Goal: Task Accomplishment & Management: Use online tool/utility

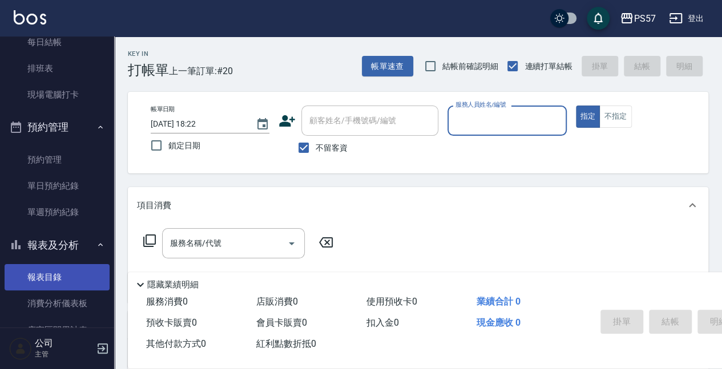
scroll to position [342, 0]
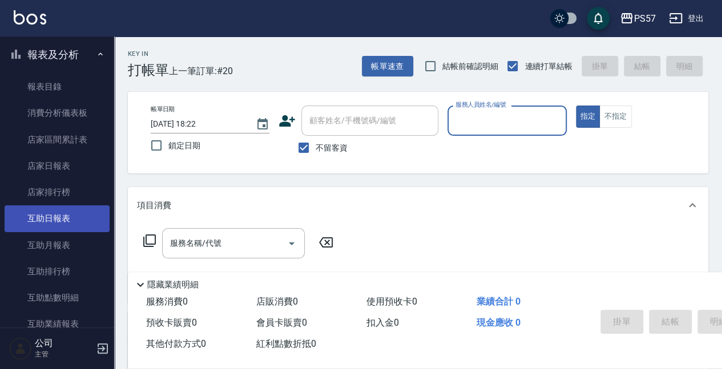
click at [74, 215] on link "互助日報表" at bounding box center [57, 218] width 105 height 26
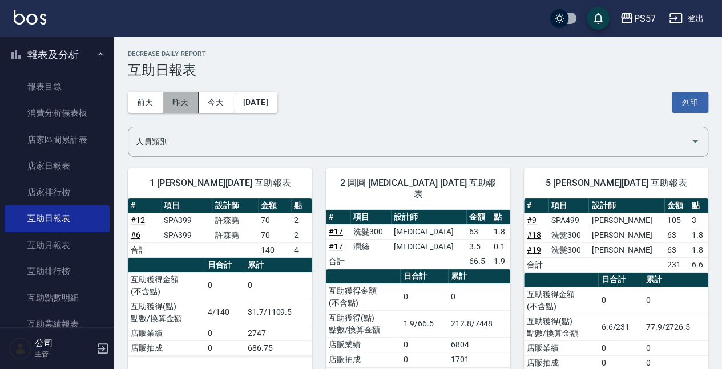
click at [190, 109] on button "昨天" at bounding box center [180, 102] width 35 height 21
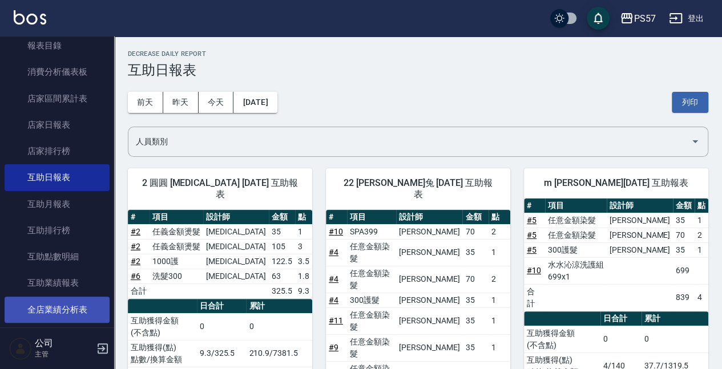
scroll to position [608, 0]
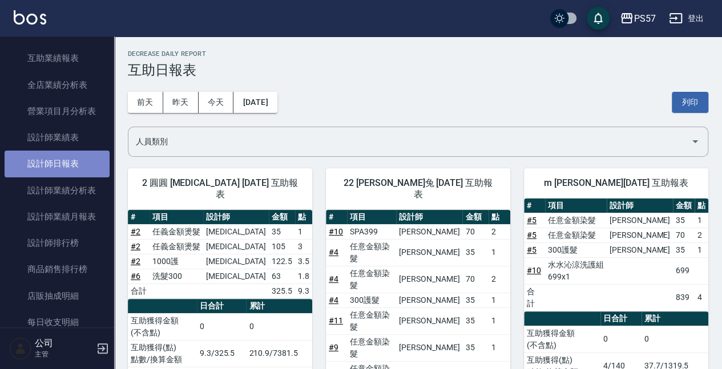
click at [70, 172] on link "設計師日報表" at bounding box center [57, 164] width 105 height 26
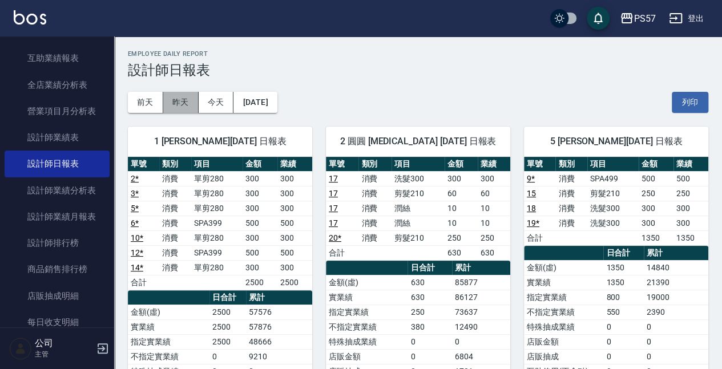
click at [191, 99] on button "昨天" at bounding box center [180, 102] width 35 height 21
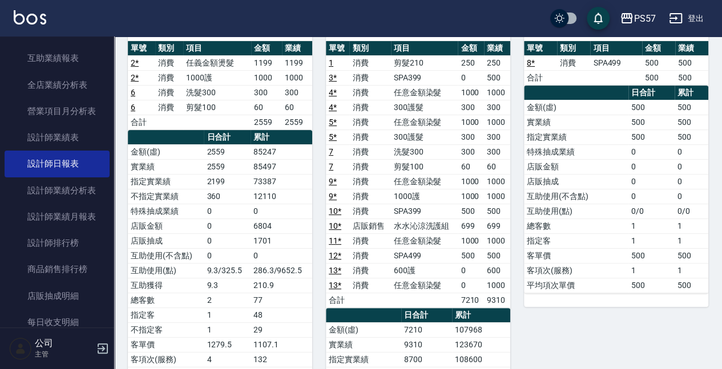
scroll to position [114, 0]
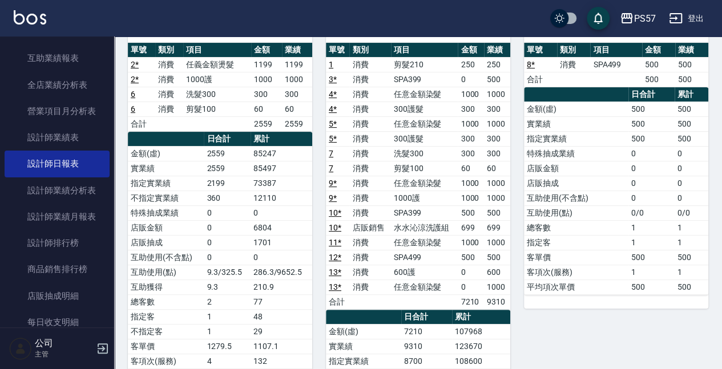
click at [252, 213] on td "0" at bounding box center [281, 212] width 62 height 15
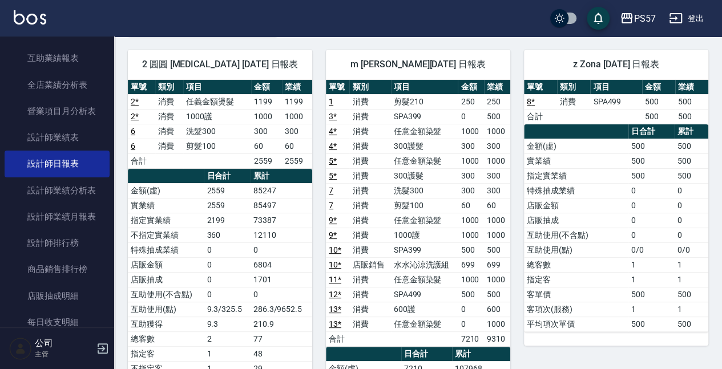
scroll to position [0, 0]
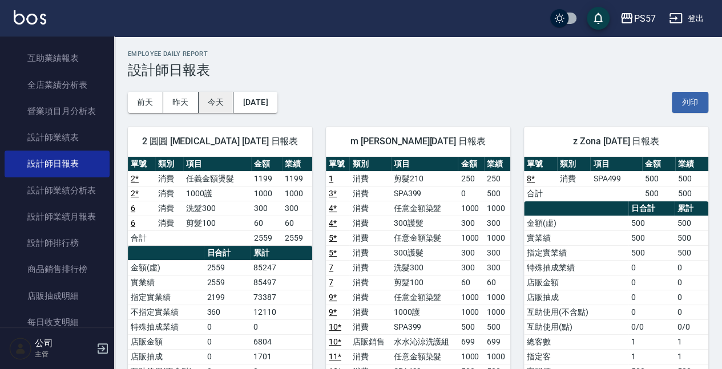
click at [224, 102] on button "今天" at bounding box center [216, 102] width 35 height 21
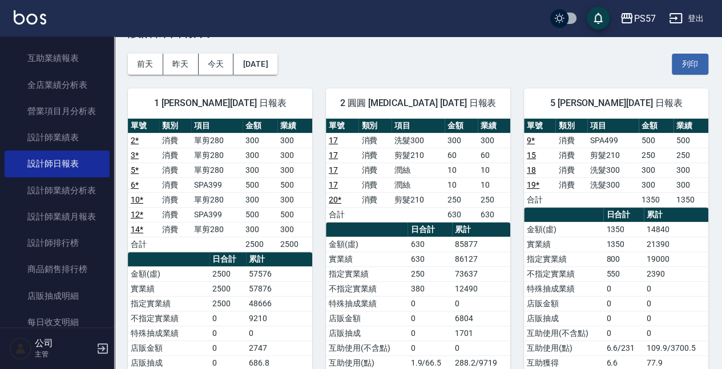
scroll to position [38, 0]
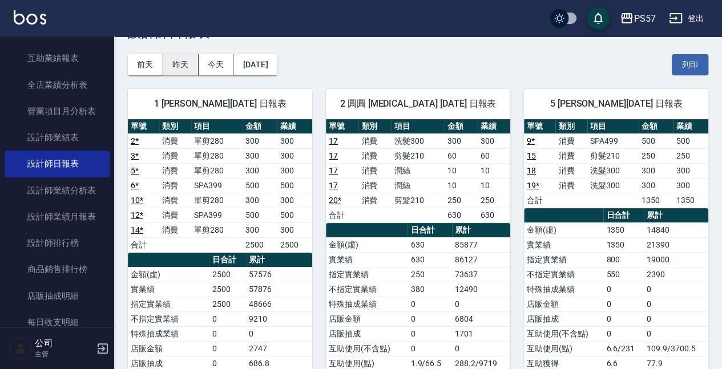
click at [176, 68] on button "昨天" at bounding box center [180, 64] width 35 height 21
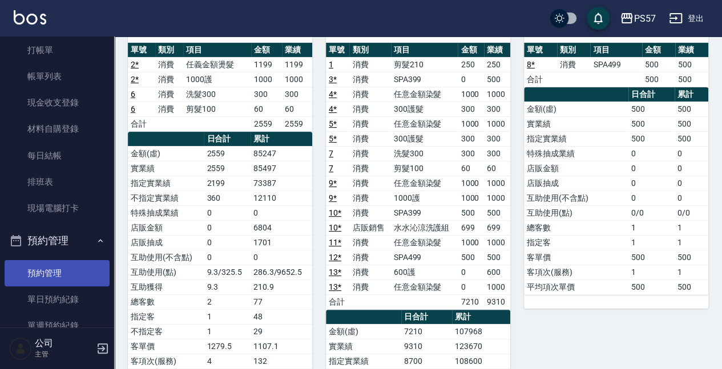
scroll to position [38, 0]
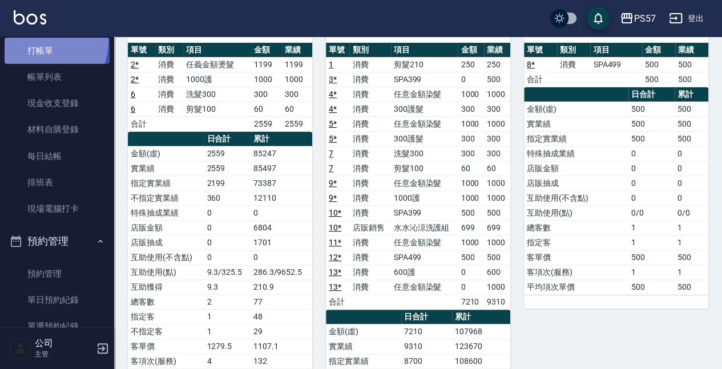
click at [39, 41] on link "打帳單" at bounding box center [57, 51] width 105 height 26
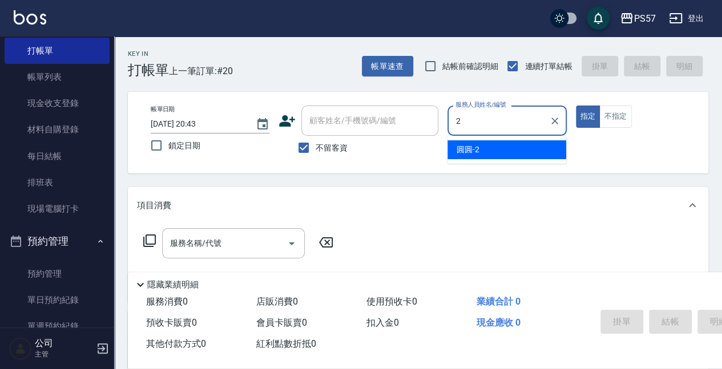
type input "[PERSON_NAME]-2"
type button "true"
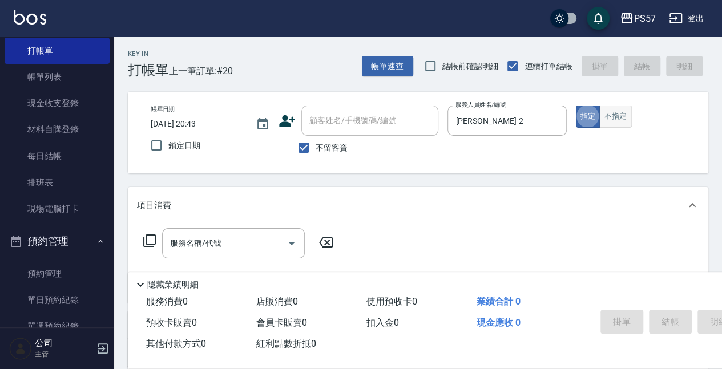
click at [613, 113] on button "不指定" at bounding box center [615, 117] width 32 height 22
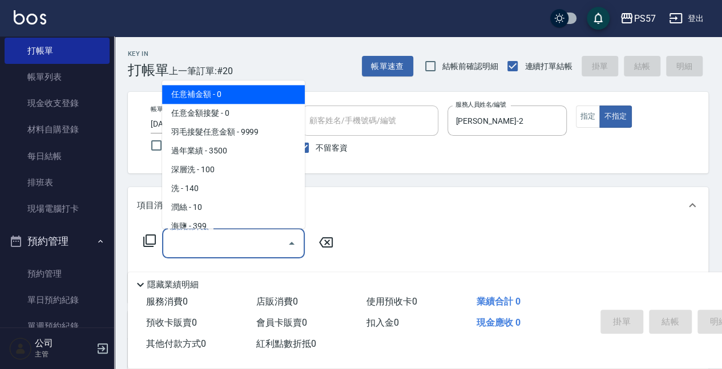
click at [218, 247] on input "服務名稱/代號" at bounding box center [224, 243] width 115 height 20
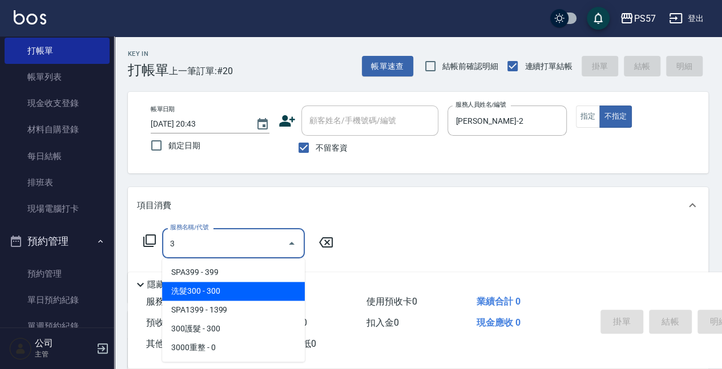
click at [229, 288] on span "洗髮300 - 300" at bounding box center [233, 291] width 143 height 19
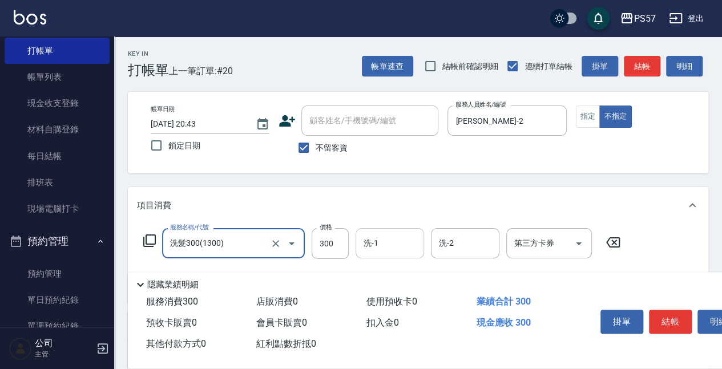
type input "洗髮300(1300)"
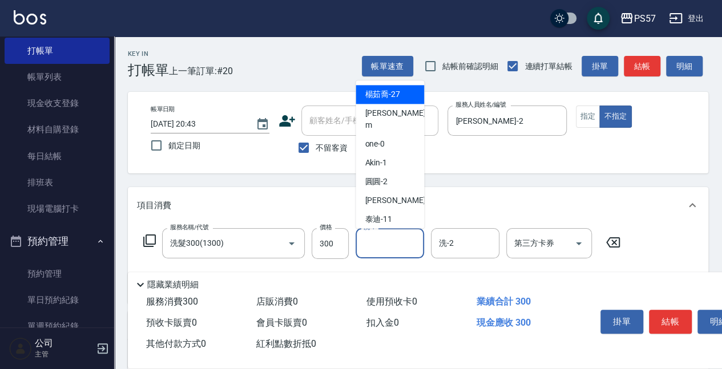
click at [372, 246] on input "洗-1" at bounding box center [390, 243] width 58 height 20
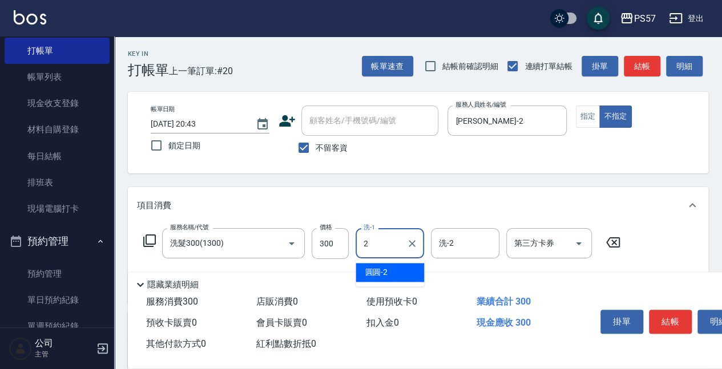
type input "[PERSON_NAME]-2"
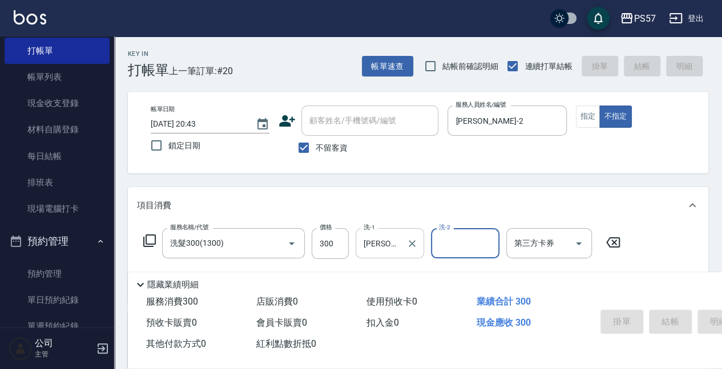
type input "[DATE] 20:44"
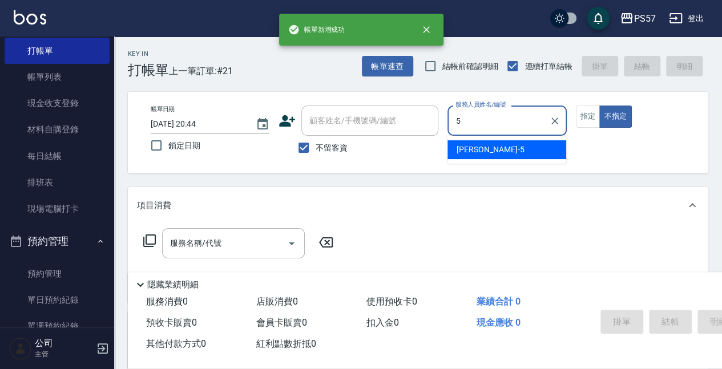
type input "[PERSON_NAME]5"
type button "false"
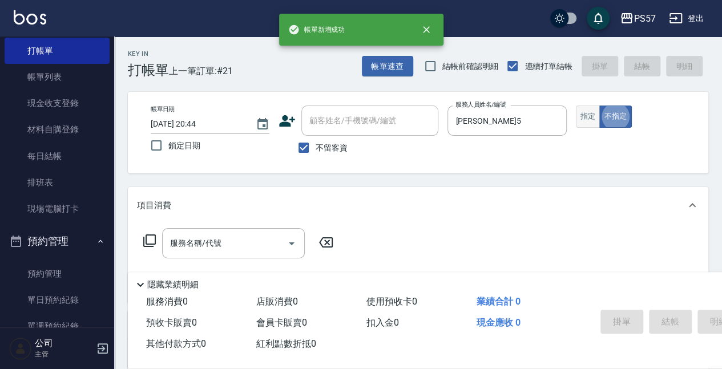
click at [587, 124] on button "指定" at bounding box center [588, 117] width 25 height 22
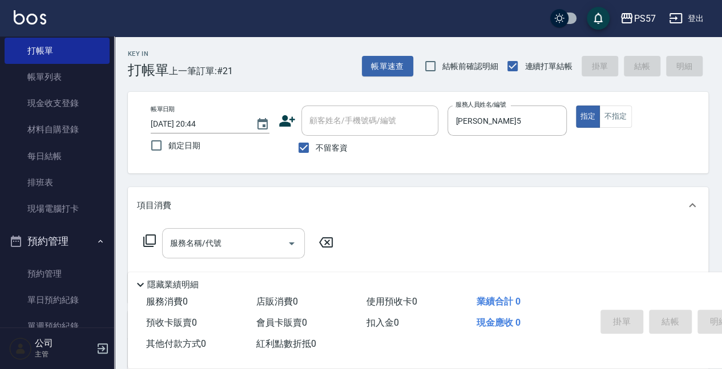
click at [247, 248] on input "服務名稱/代號" at bounding box center [224, 243] width 115 height 20
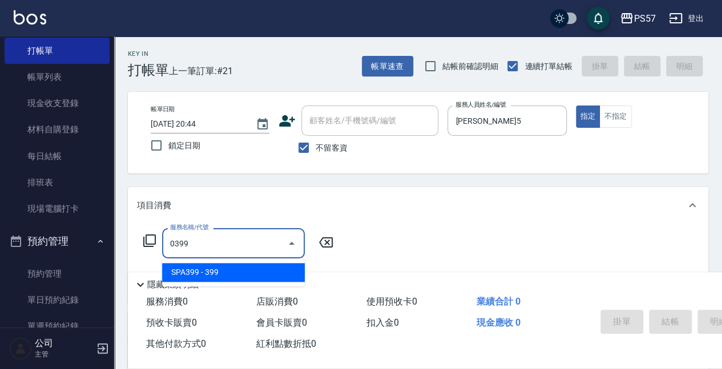
type input "SPA399(0399)"
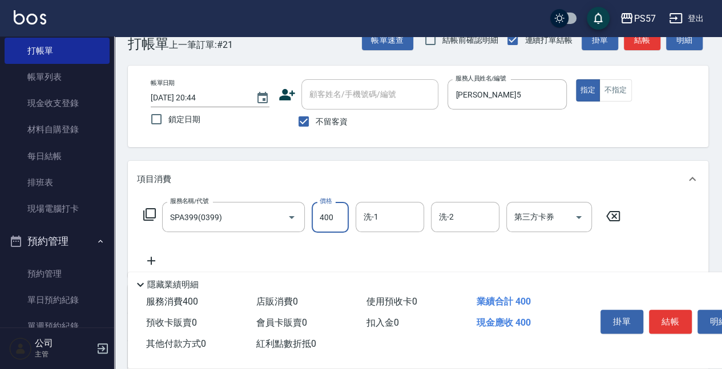
scroll to position [38, 0]
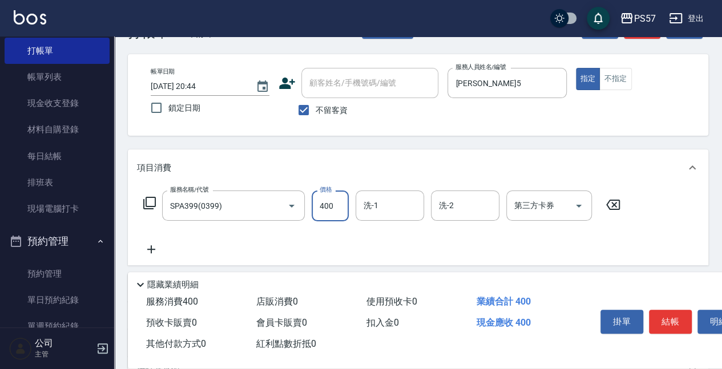
type input "400"
click at [155, 245] on icon at bounding box center [151, 249] width 29 height 14
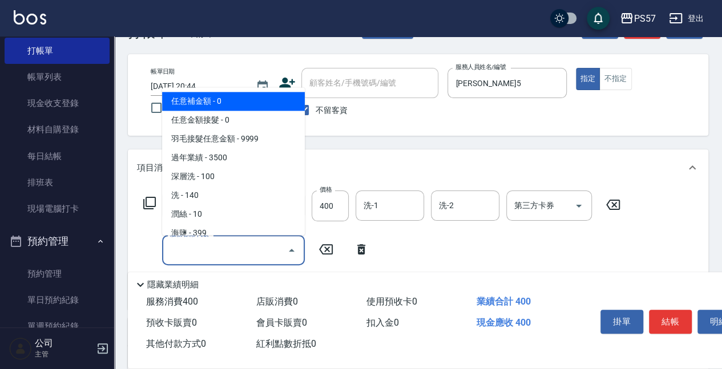
click at [204, 248] on input "服務名稱/代號" at bounding box center [224, 250] width 115 height 20
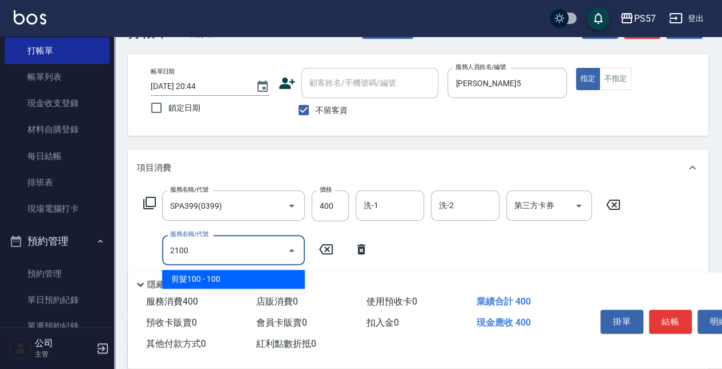
type input "剪髮100(2100)"
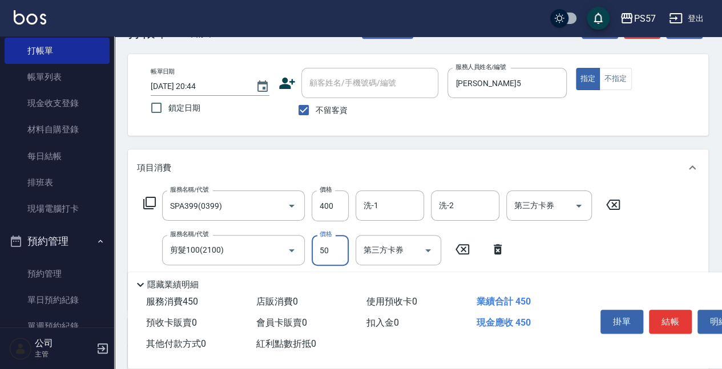
type input "50"
click at [367, 204] on input "洗-1" at bounding box center [390, 206] width 58 height 20
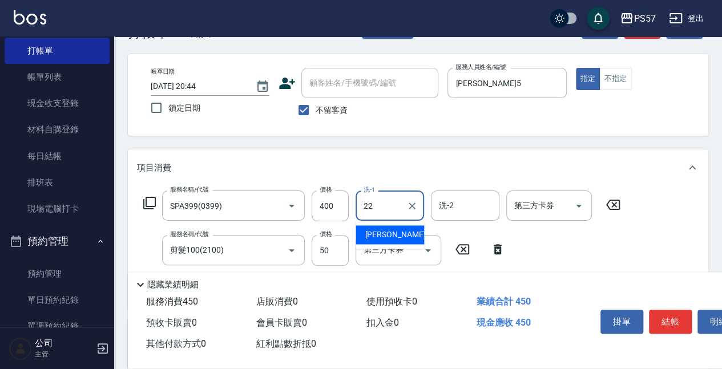
type input "[PERSON_NAME]-22"
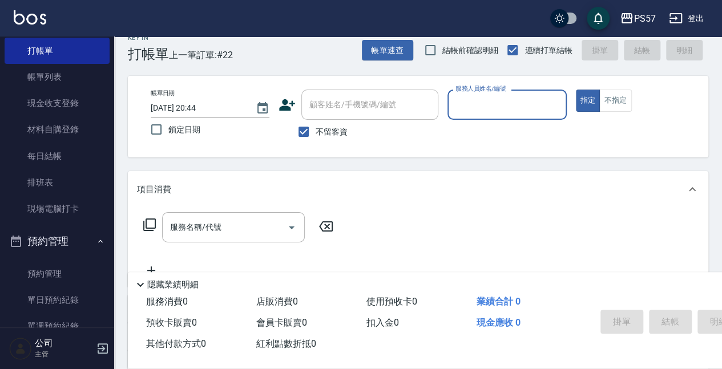
scroll to position [0, 0]
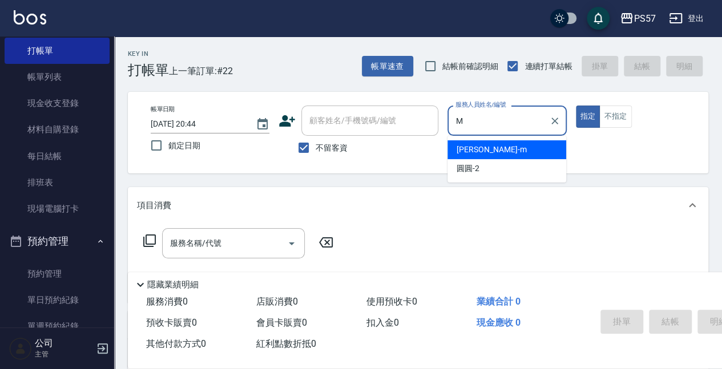
type input "[PERSON_NAME]-m"
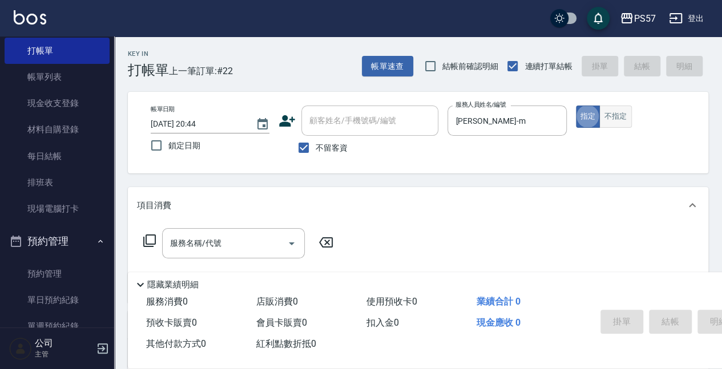
click at [611, 114] on button "不指定" at bounding box center [615, 117] width 32 height 22
click at [230, 246] on input "服務名稱/代號" at bounding box center [224, 243] width 115 height 20
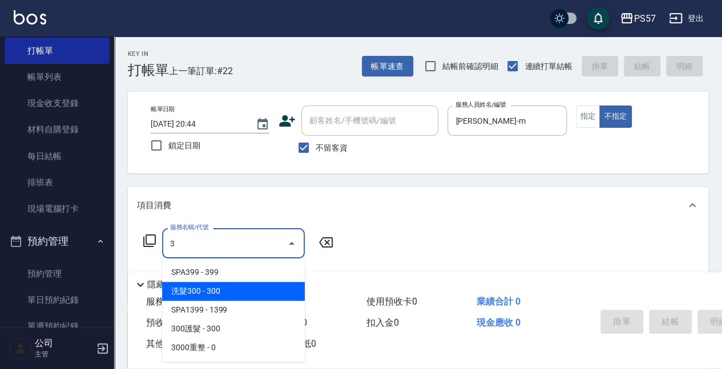
click at [240, 294] on span "洗髮300 - 300" at bounding box center [233, 291] width 143 height 19
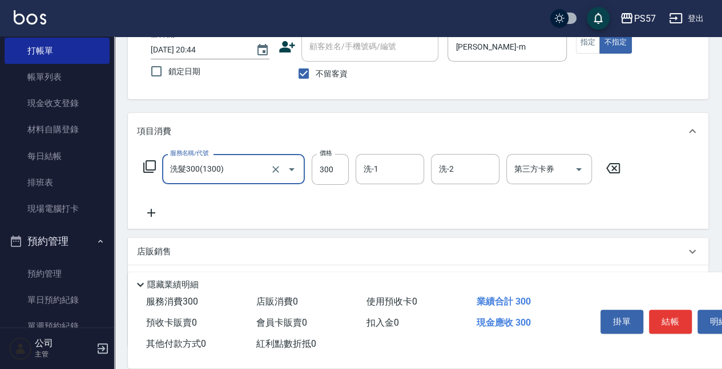
scroll to position [76, 0]
type input "洗髮300(1300)"
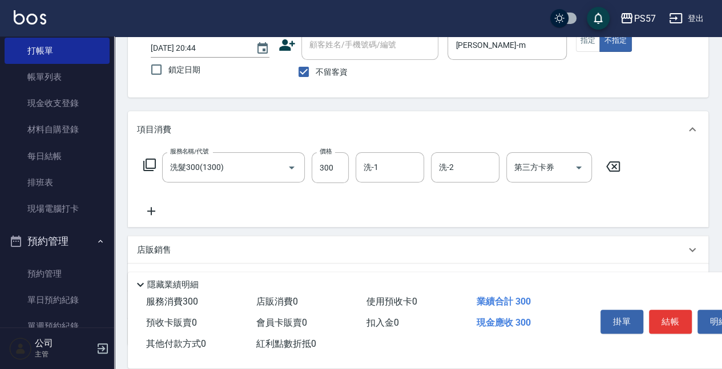
click at [151, 218] on div "服務名稱/代號 洗髮300(1300) 服務名稱/代號 價格 300 價格 洗-1 洗-1 洗-2 洗-2 第三方卡券 第三方卡券" at bounding box center [418, 187] width 580 height 79
click at [185, 217] on div "服務名稱/代號 洗髮300(1300) 服務名稱/代號 價格 300 價格 洗-1 洗-1 洗-2 洗-2 第三方卡券 第三方卡券" at bounding box center [382, 185] width 490 height 66
click at [151, 213] on icon at bounding box center [151, 211] width 29 height 14
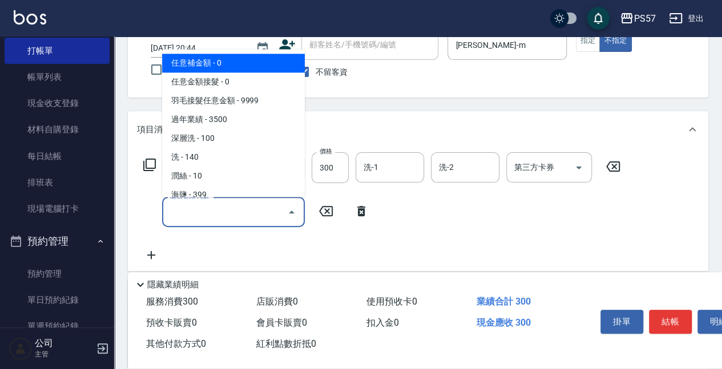
click at [205, 216] on input "服務名稱/代號" at bounding box center [224, 212] width 115 height 20
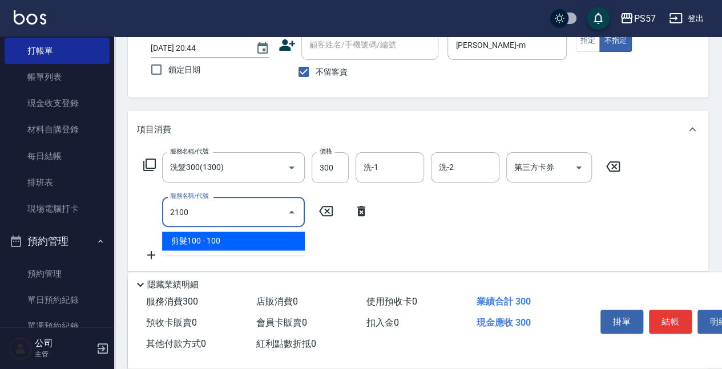
type input "剪髮100(2100)"
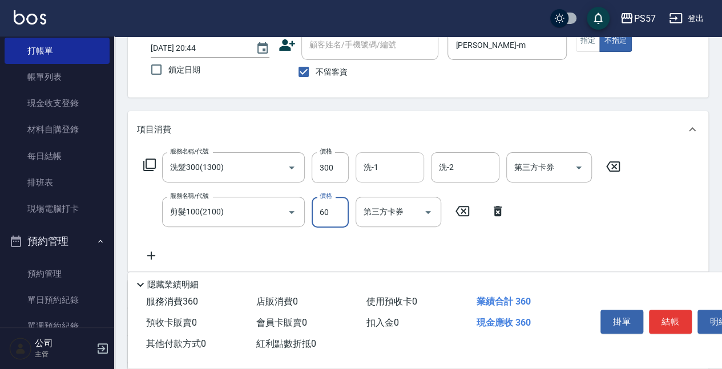
type input "60"
click at [385, 172] on input "洗-1" at bounding box center [390, 167] width 58 height 20
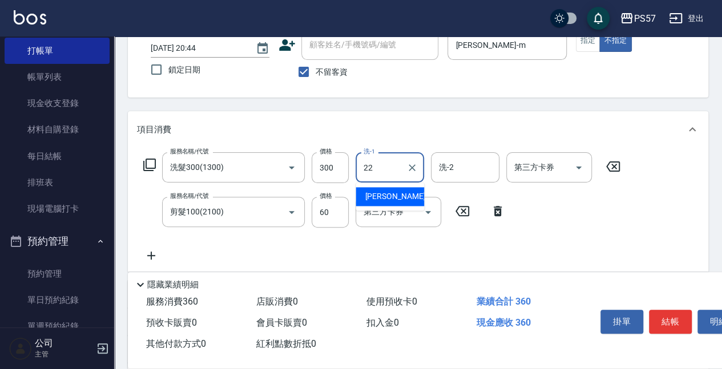
type input "[PERSON_NAME]-22"
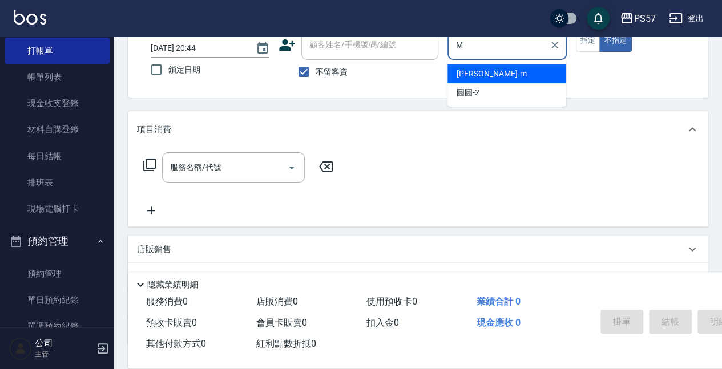
type input "[PERSON_NAME]-m"
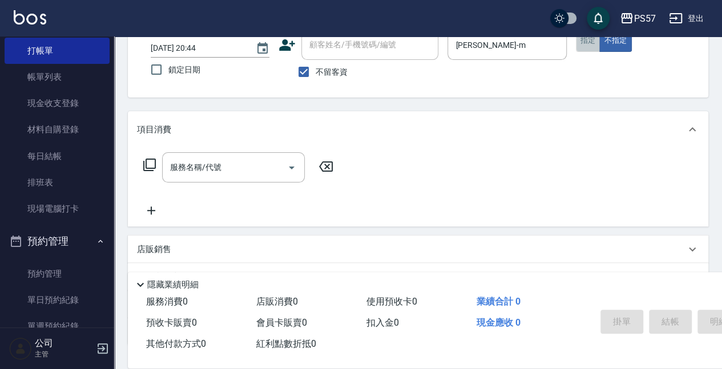
click at [587, 41] on button "指定" at bounding box center [588, 41] width 25 height 22
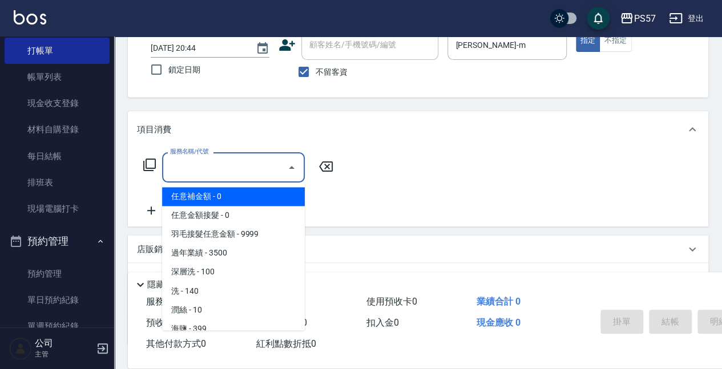
click at [174, 170] on input "服務名稱/代號" at bounding box center [224, 167] width 115 height 20
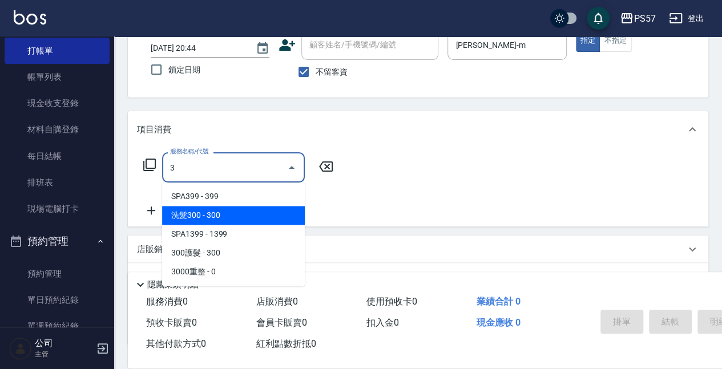
click at [207, 211] on span "洗髮300 - 300" at bounding box center [233, 215] width 143 height 19
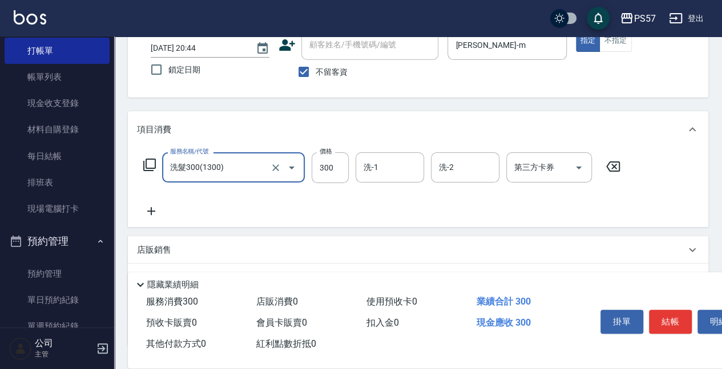
type input "洗髮300(1300)"
click at [160, 214] on icon at bounding box center [151, 211] width 29 height 14
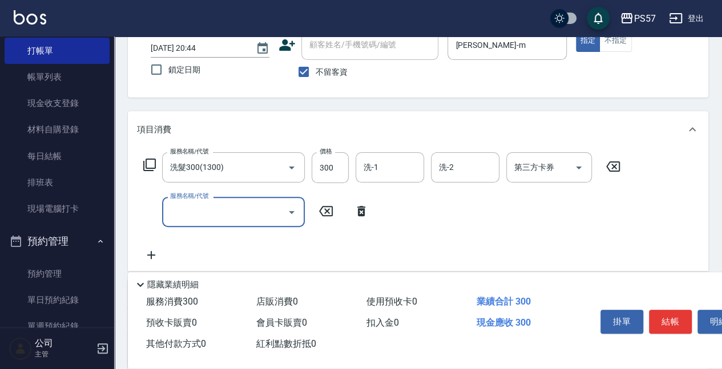
click at [199, 214] on input "服務名稱/代號" at bounding box center [224, 212] width 115 height 20
type input "300護髮(3300)"
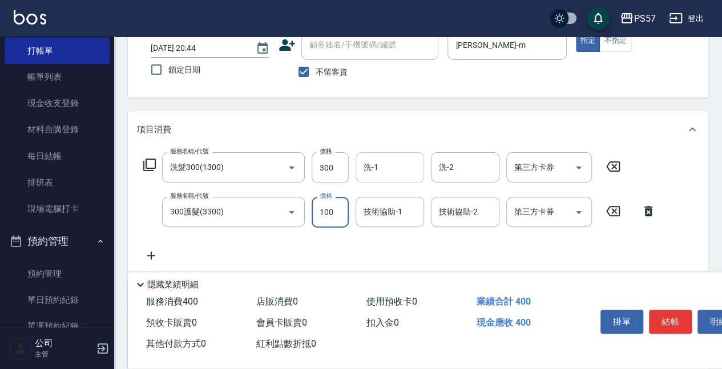
type input "100"
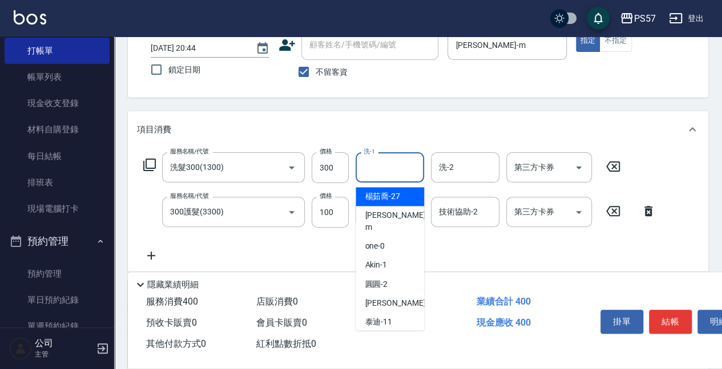
click at [373, 173] on input "洗-1" at bounding box center [390, 167] width 58 height 20
type input "[PERSON_NAME]-22"
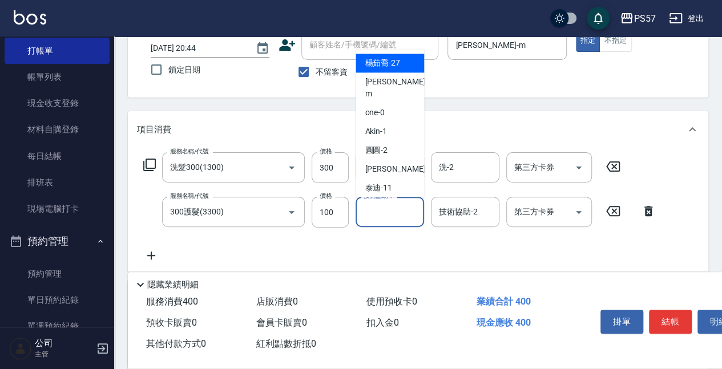
click at [373, 219] on input "技術協助-1" at bounding box center [390, 212] width 58 height 20
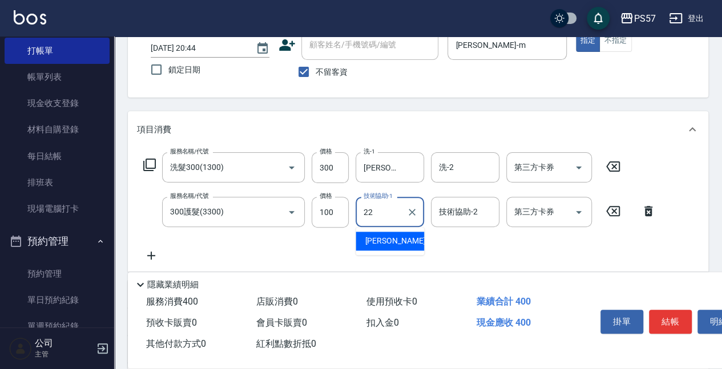
type input "[PERSON_NAME]-22"
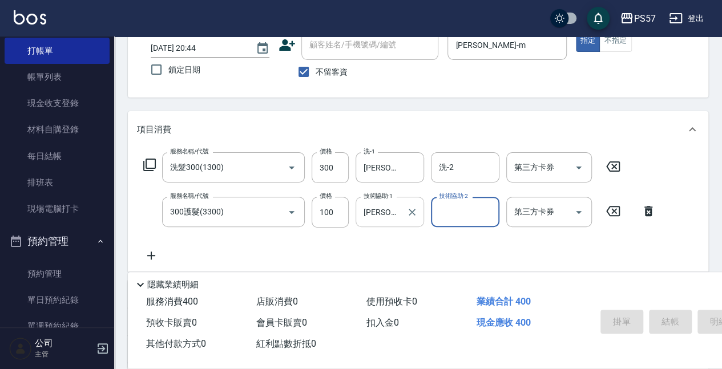
type input "[DATE] 20:45"
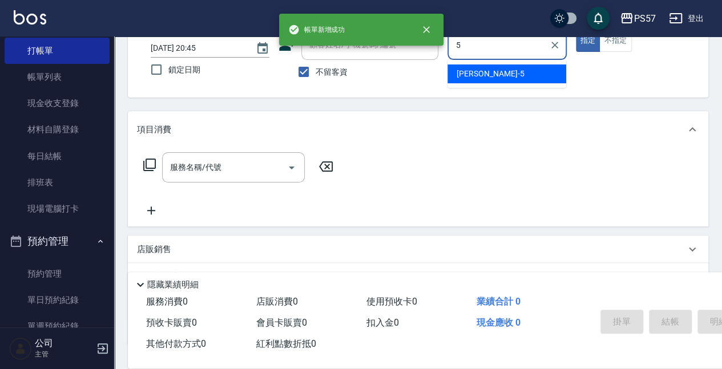
type input "[PERSON_NAME]5"
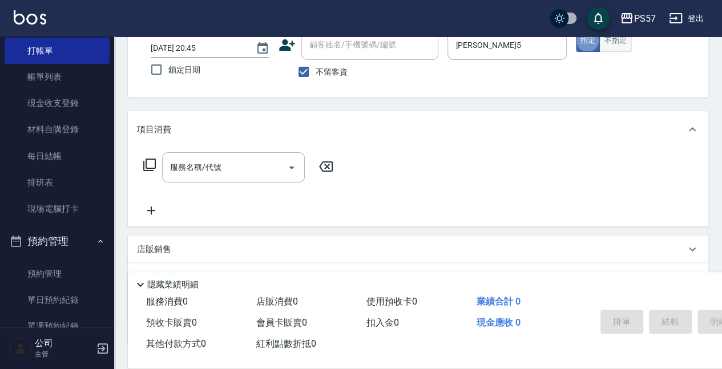
click at [611, 41] on button "不指定" at bounding box center [615, 41] width 32 height 22
click at [233, 168] on input "服務名稱/代號" at bounding box center [224, 167] width 115 height 20
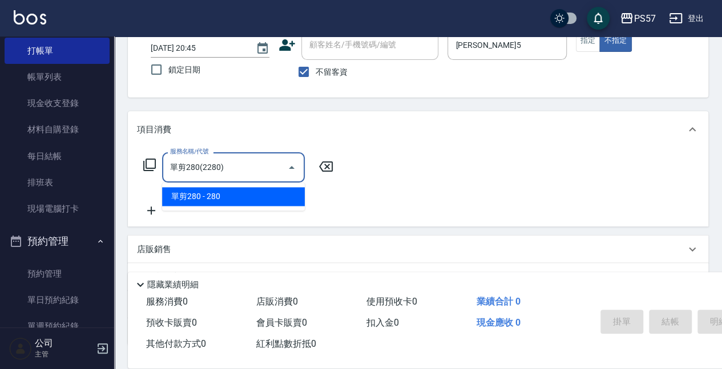
type input "單剪280(2280)"
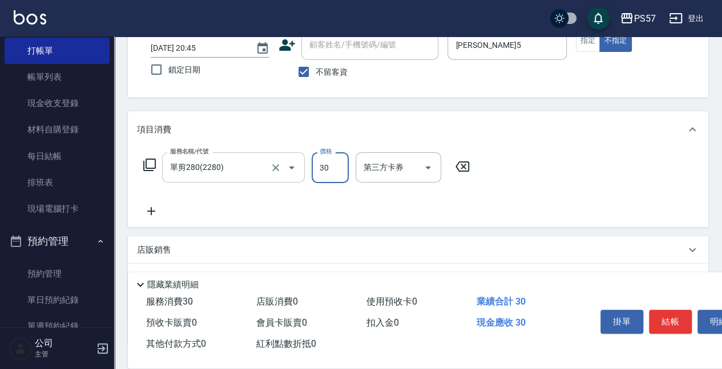
type input "300"
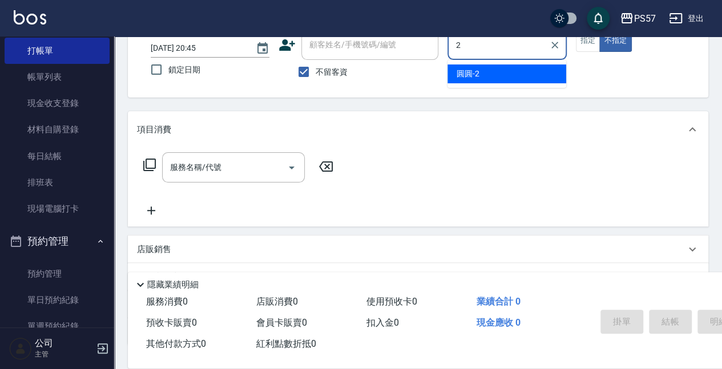
type input "[PERSON_NAME]-2"
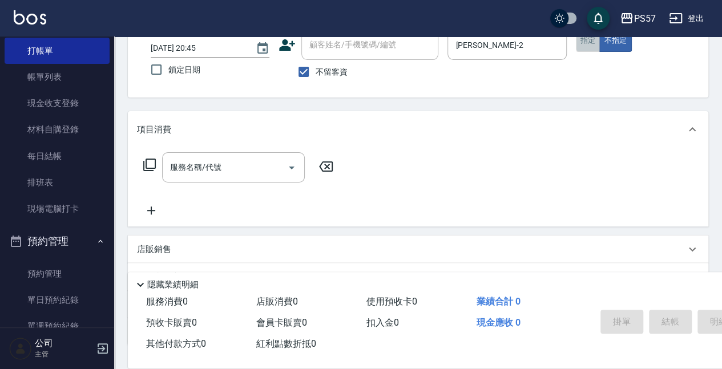
click at [582, 38] on button "指定" at bounding box center [588, 41] width 25 height 22
click at [628, 45] on button "不指定" at bounding box center [615, 41] width 32 height 22
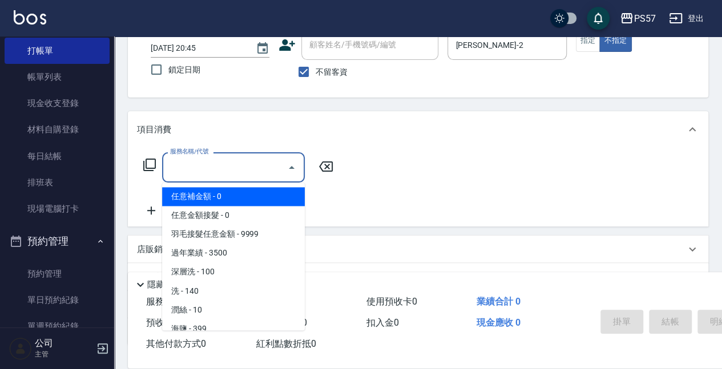
click at [175, 175] on input "服務名稱/代號" at bounding box center [224, 167] width 115 height 20
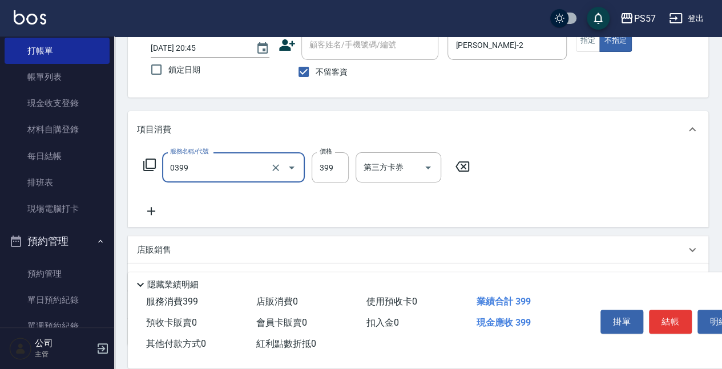
type input "SPA399(0399)"
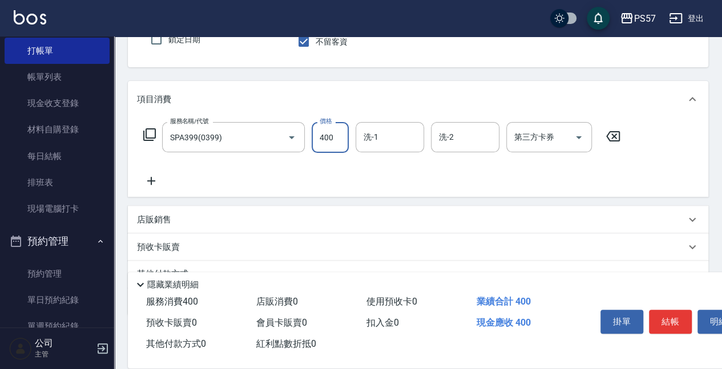
scroll to position [152, 0]
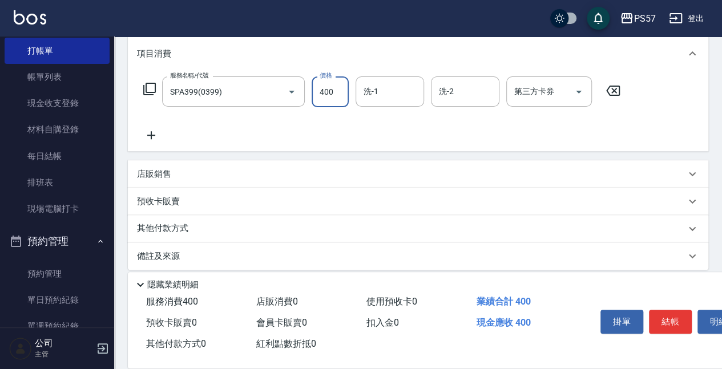
type input "400"
click at [144, 135] on icon at bounding box center [151, 135] width 29 height 14
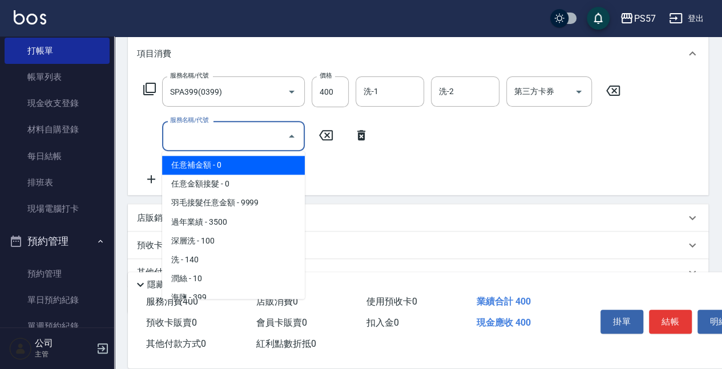
click at [194, 133] on input "服務名稱/代號" at bounding box center [224, 136] width 115 height 20
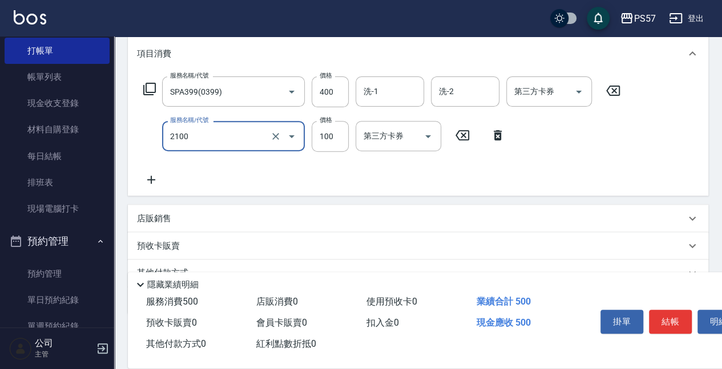
type input "剪髮100(2100)"
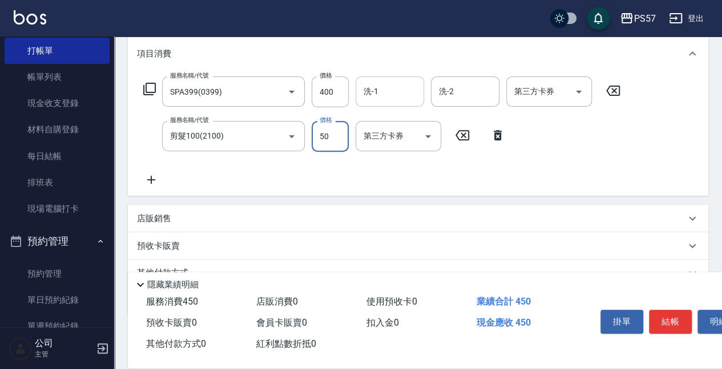
type input "50"
click at [401, 88] on input "洗-1" at bounding box center [390, 92] width 58 height 20
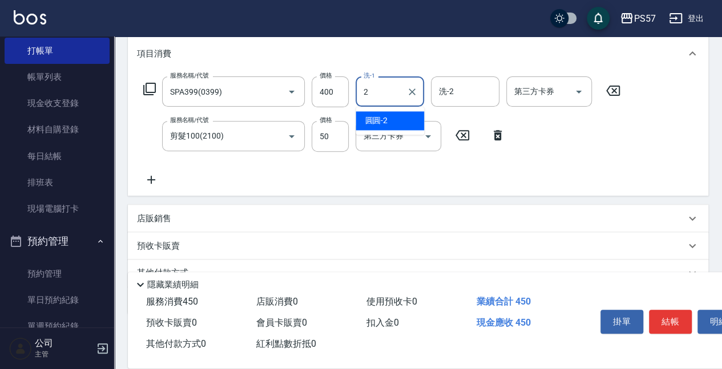
type input "[PERSON_NAME]-2"
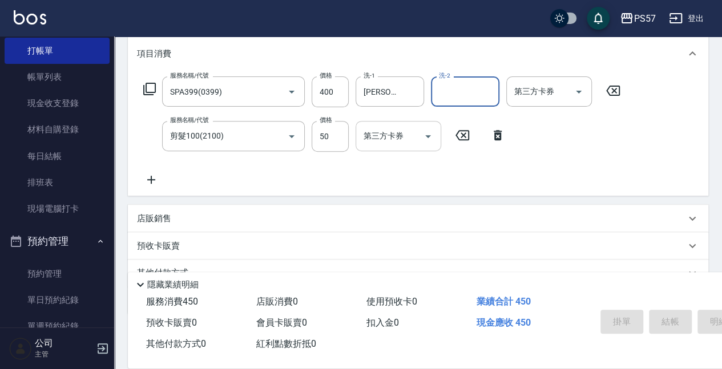
type input "[DATE] 20:46"
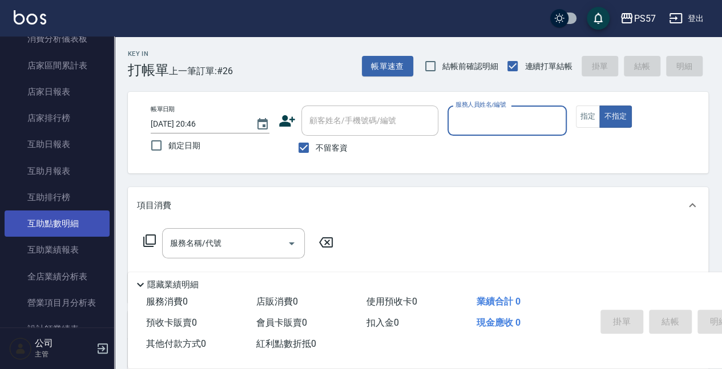
scroll to position [418, 0]
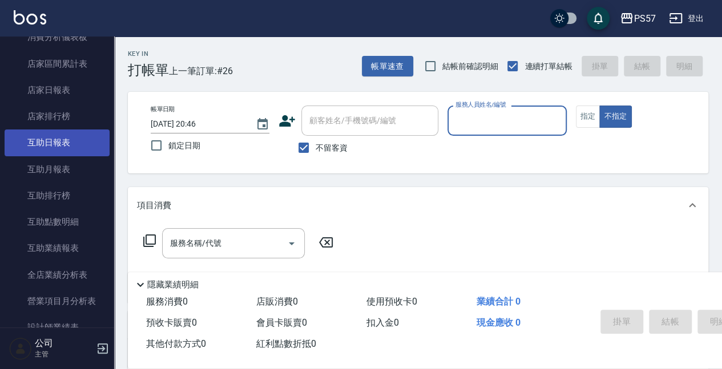
click at [49, 142] on link "互助日報表" at bounding box center [57, 143] width 105 height 26
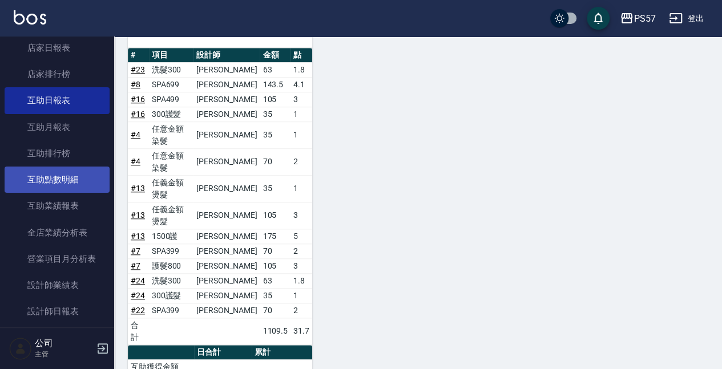
scroll to position [608, 0]
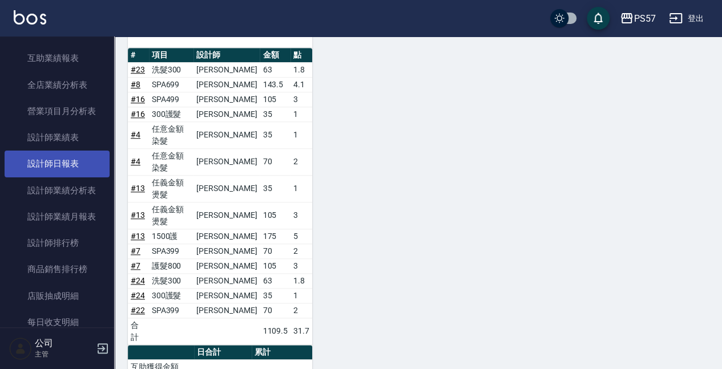
click at [52, 172] on link "設計師日報表" at bounding box center [57, 164] width 105 height 26
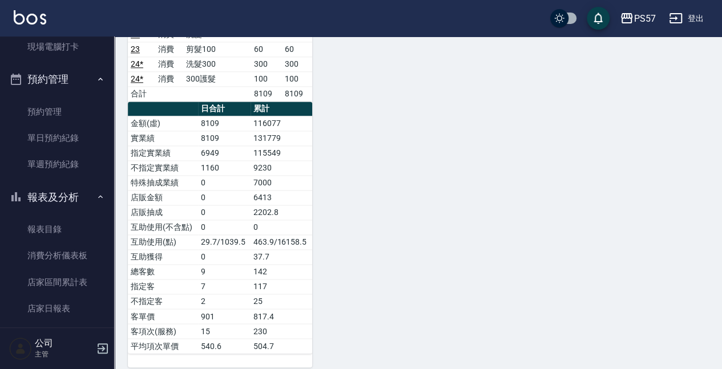
scroll to position [38, 0]
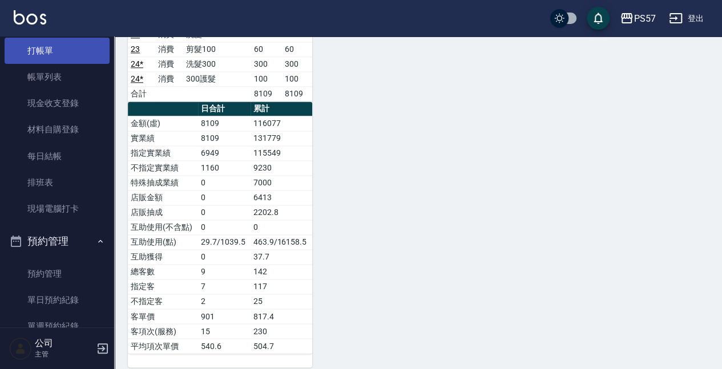
click at [37, 54] on link "打帳單" at bounding box center [57, 51] width 105 height 26
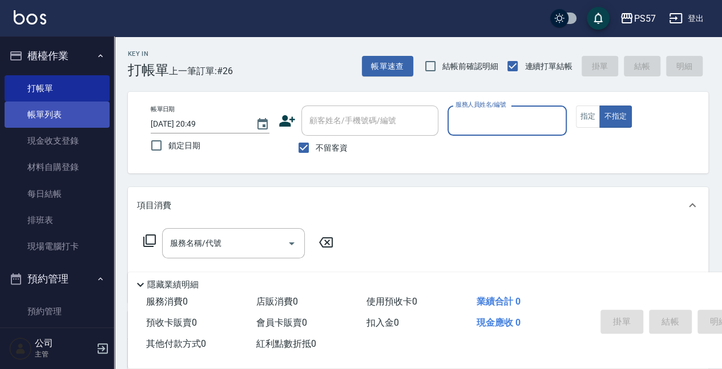
click at [45, 117] on link "帳單列表" at bounding box center [57, 115] width 105 height 26
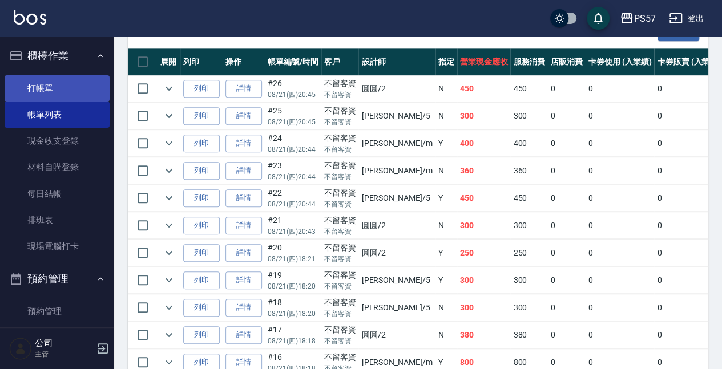
scroll to position [266, 0]
